Goal: Task Accomplishment & Management: Use online tool/utility

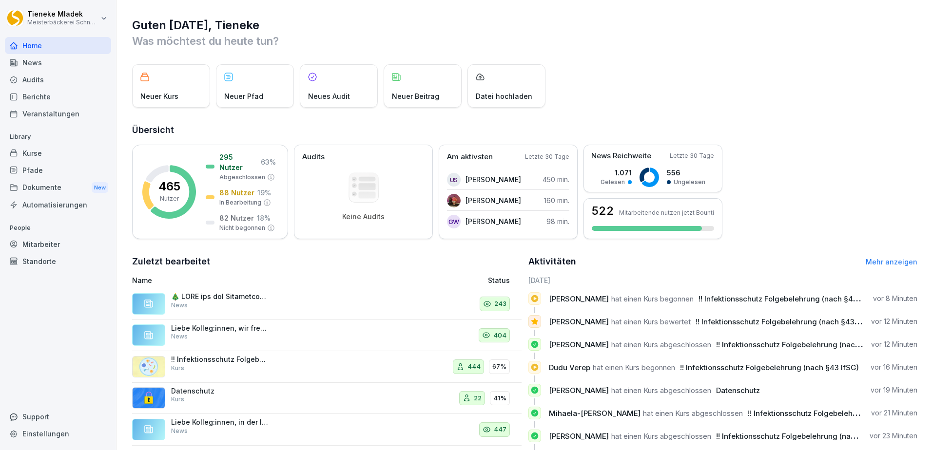
click at [40, 150] on div "Kurse" at bounding box center [58, 153] width 106 height 17
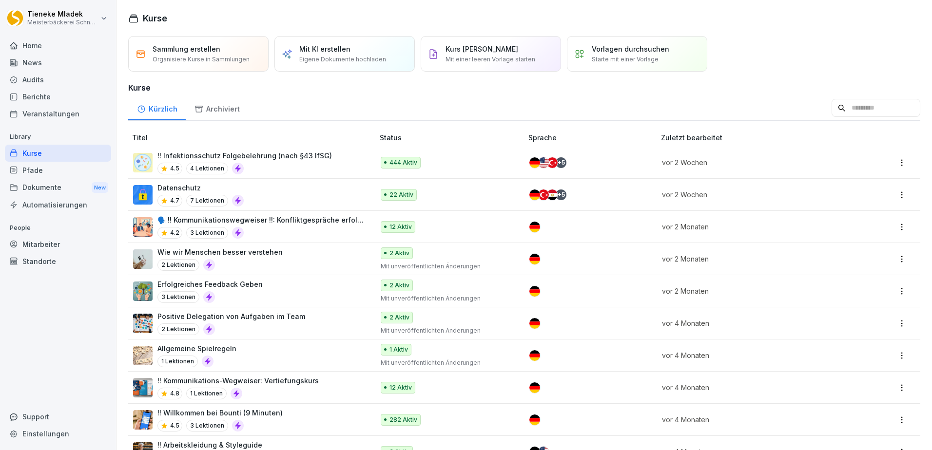
click at [310, 162] on div "!! Infektionsschutz Folgebelehrung (nach §43 IfSG) 4.5 4 Lektionen" at bounding box center [244, 163] width 174 height 24
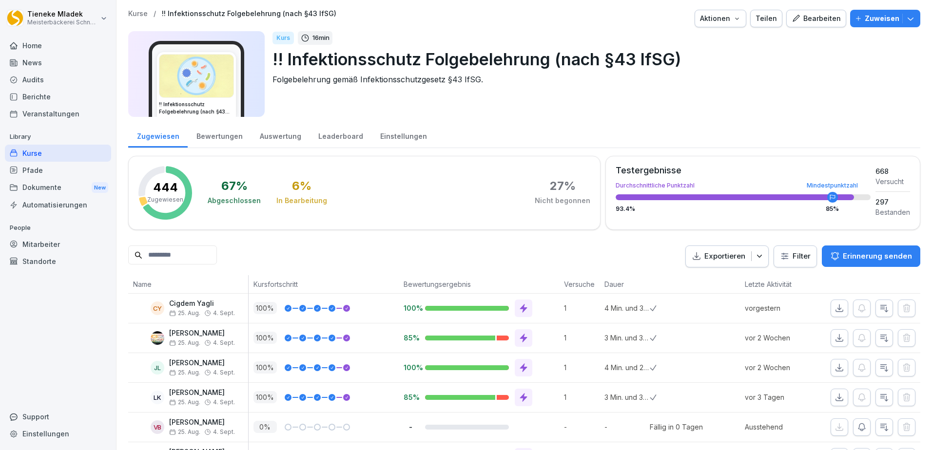
click at [875, 258] on p "Erinnerung senden" at bounding box center [877, 256] width 69 height 11
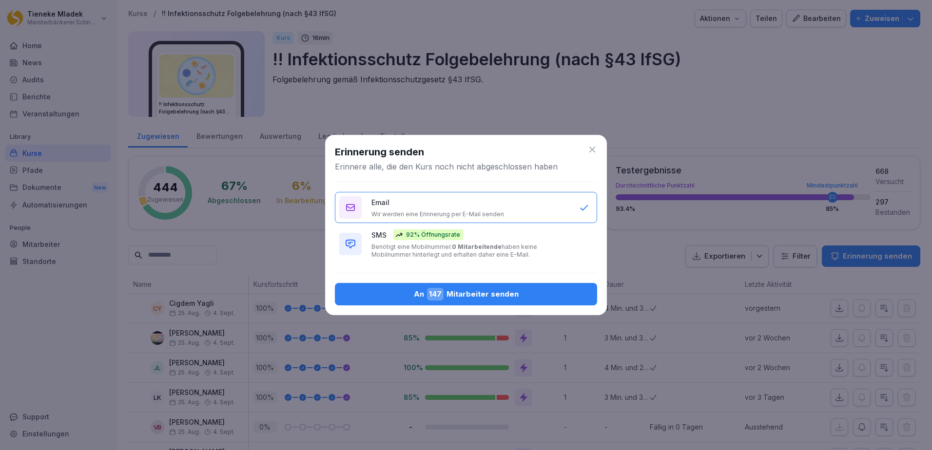
click at [478, 248] on b "0 Mitarbeitende" at bounding box center [477, 246] width 50 height 7
click at [452, 297] on div "An 147 Mitarbeiter senden" at bounding box center [466, 294] width 247 height 13
